Goal: Task Accomplishment & Management: Use online tool/utility

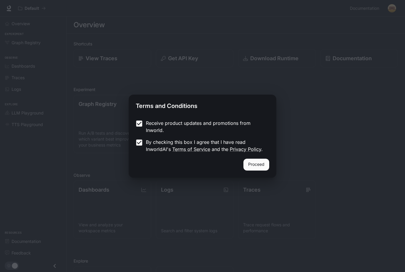
click at [258, 163] on button "Proceed" at bounding box center [256, 165] width 26 height 12
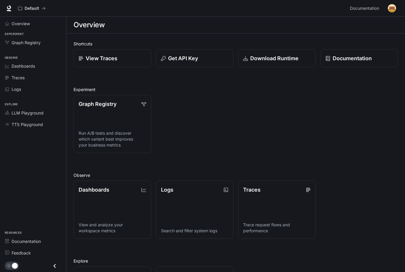
click at [13, 23] on span "Overview" at bounding box center [21, 23] width 18 height 6
click at [11, 28] on link "Overview" at bounding box center [32, 23] width 61 height 10
click at [14, 45] on span "Graph Registry" at bounding box center [26, 42] width 29 height 6
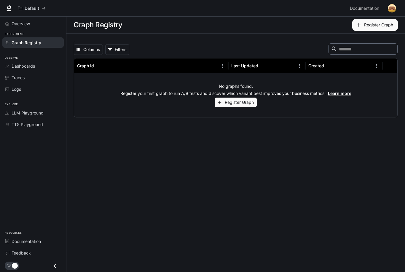
click at [13, 32] on span "Experiment" at bounding box center [33, 34] width 66 height 5
click at [235, 101] on button "Register Graph" at bounding box center [236, 103] width 42 height 10
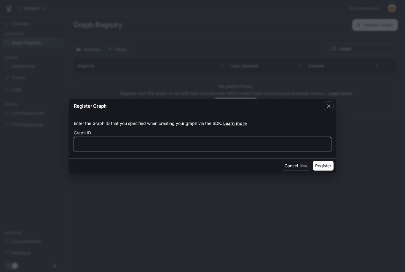
click at [90, 143] on input "text" at bounding box center [202, 144] width 257 height 6
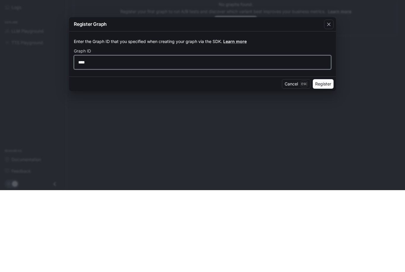
type input "****"
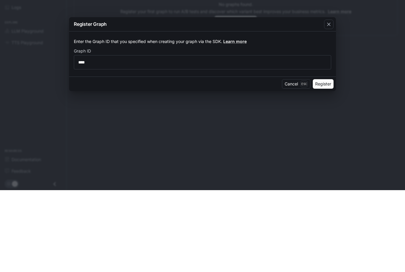
click at [321, 161] on button "Register" at bounding box center [323, 165] width 21 height 9
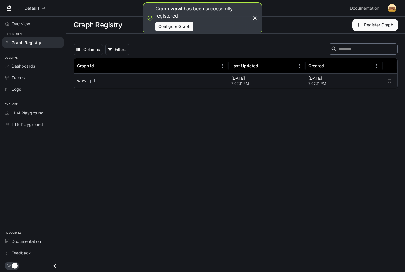
click at [83, 78] on p "wpwl" at bounding box center [82, 81] width 10 height 6
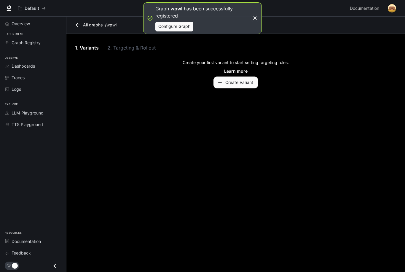
click at [227, 77] on button "Create Variant" at bounding box center [236, 83] width 44 height 12
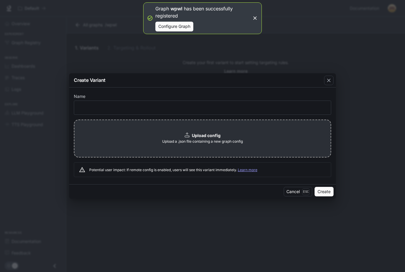
click at [78, 29] on div "Create Variant Name ​ Upload config Upload a .json file containing a new graph …" at bounding box center [202, 136] width 405 height 272
